Goal: Task Accomplishment & Management: Manage account settings

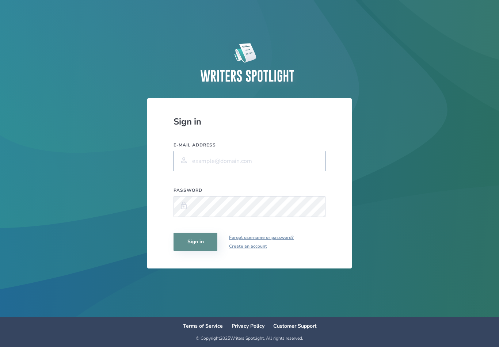
type input "[EMAIL_ADDRESS][DOMAIN_NAME]"
click at [196, 247] on button "Sign in" at bounding box center [196, 242] width 44 height 18
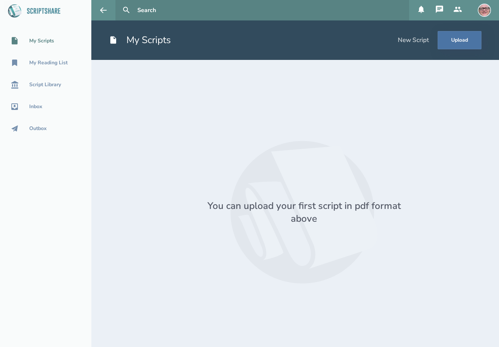
click at [482, 11] on img at bounding box center [484, 10] width 13 height 13
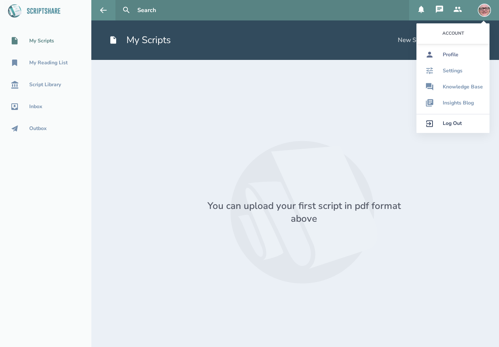
click at [454, 54] on div "Profile" at bounding box center [451, 55] width 16 height 6
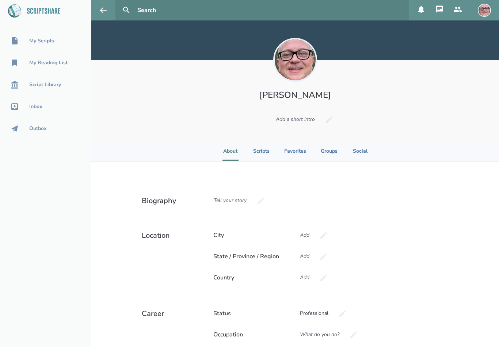
click at [487, 9] on img at bounding box center [484, 10] width 13 height 13
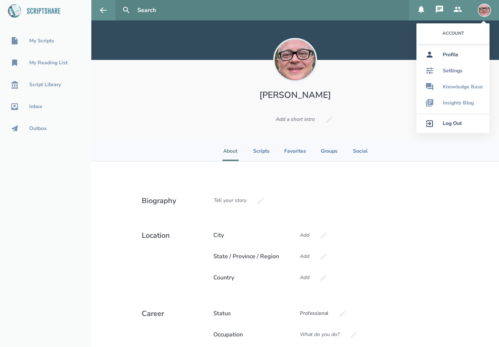
click at [456, 68] on div "Settings" at bounding box center [453, 71] width 20 height 6
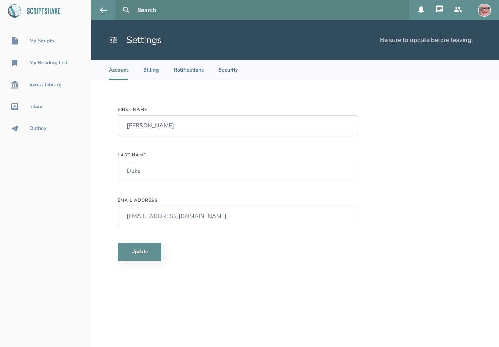
click at [485, 9] on img at bounding box center [484, 10] width 13 height 13
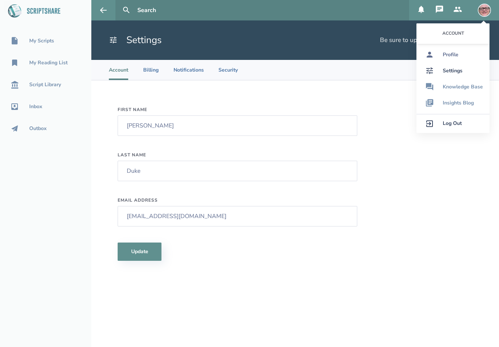
click at [452, 55] on div "Profile" at bounding box center [451, 55] width 16 height 6
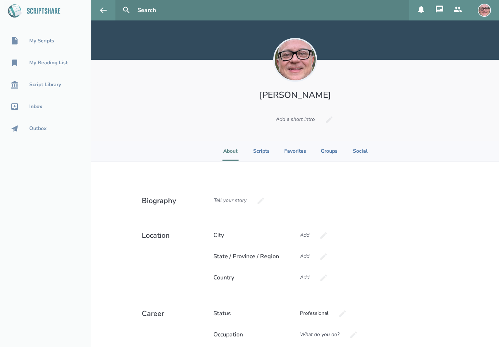
scroll to position [0, 0]
click at [488, 7] on img at bounding box center [484, 10] width 13 height 13
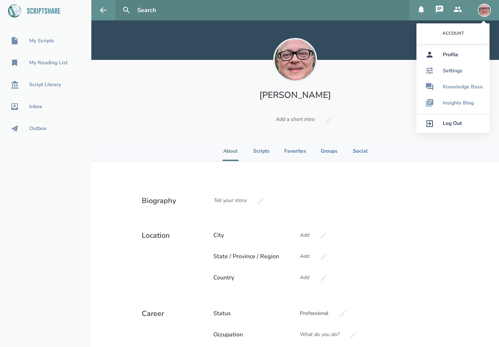
click at [457, 71] on div "Settings" at bounding box center [453, 71] width 20 height 6
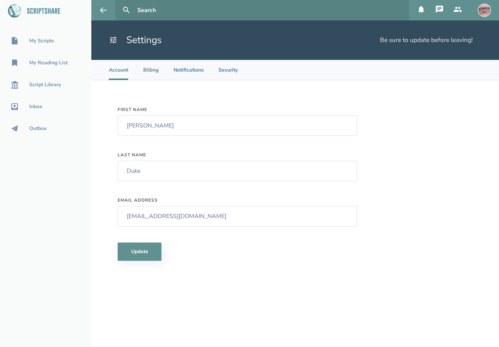
click at [148, 71] on li "Billing" at bounding box center [151, 70] width 16 height 20
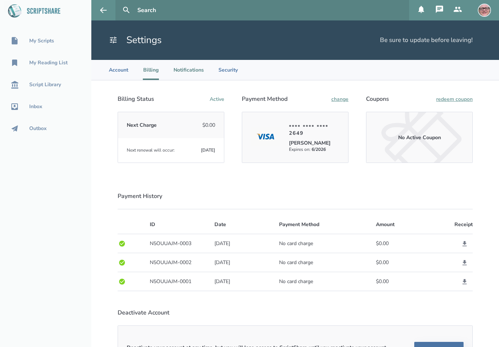
click at [193, 68] on li "Notifications" at bounding box center [189, 70] width 30 height 20
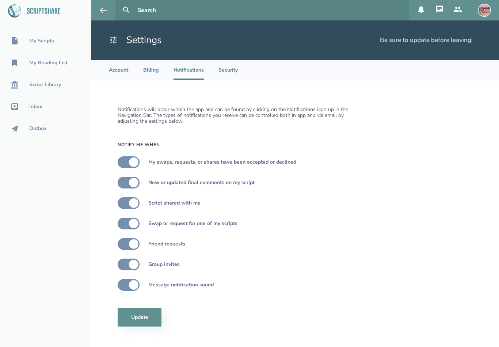
click at [231, 69] on li "Security" at bounding box center [228, 70] width 19 height 20
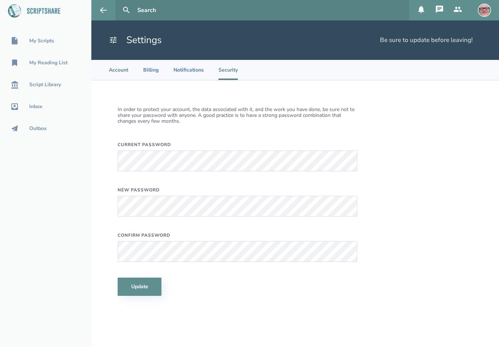
click at [122, 73] on li "Account" at bounding box center [118, 70] width 19 height 20
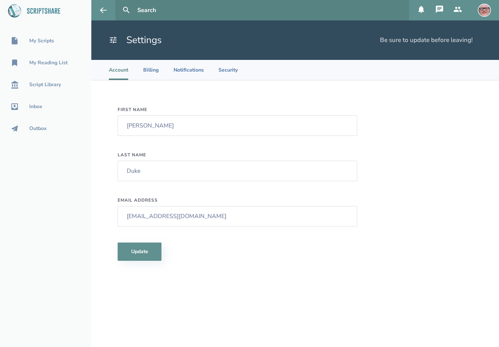
click at [487, 7] on img at bounding box center [484, 10] width 13 height 13
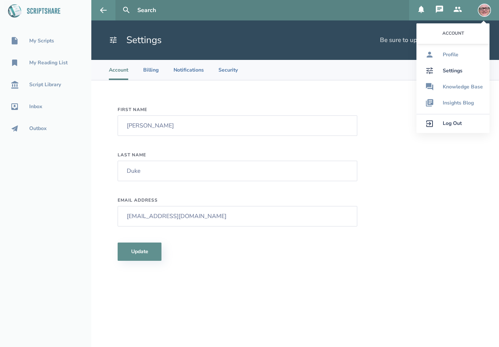
click at [459, 119] on link "Log Out" at bounding box center [453, 123] width 73 height 19
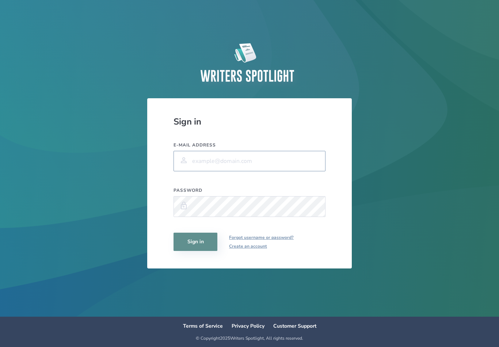
click at [277, 168] on input "E-mail address" at bounding box center [250, 161] width 152 height 20
type input "[EMAIL_ADDRESS][DOMAIN_NAME]"
